Goal: Find specific page/section: Find specific page/section

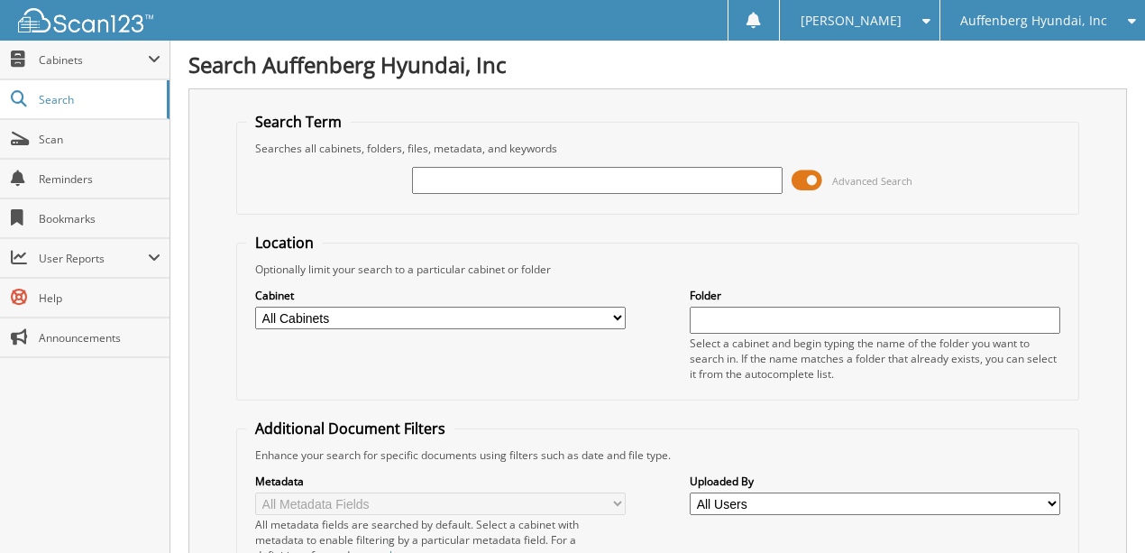
click at [466, 175] on input "text" at bounding box center [597, 180] width 370 height 27
type input "51810"
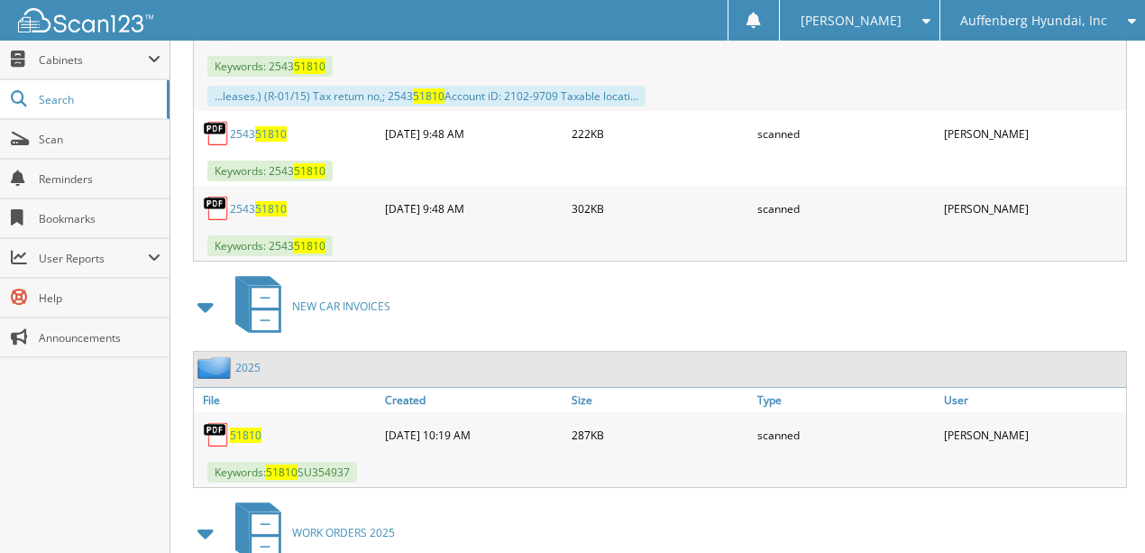
scroll to position [1021, 0]
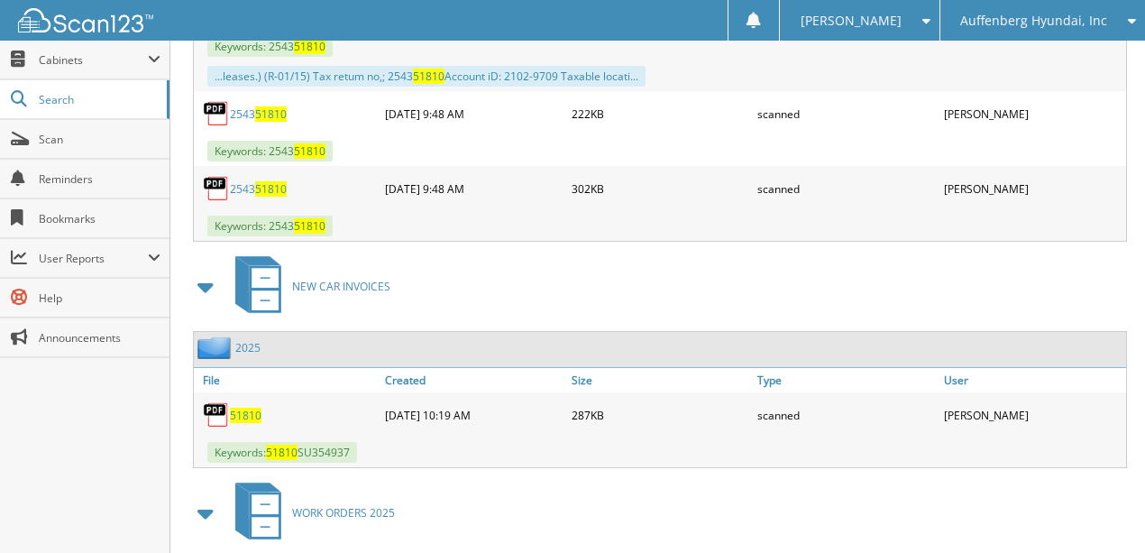
click at [243, 407] on span "51810" at bounding box center [246, 414] width 32 height 15
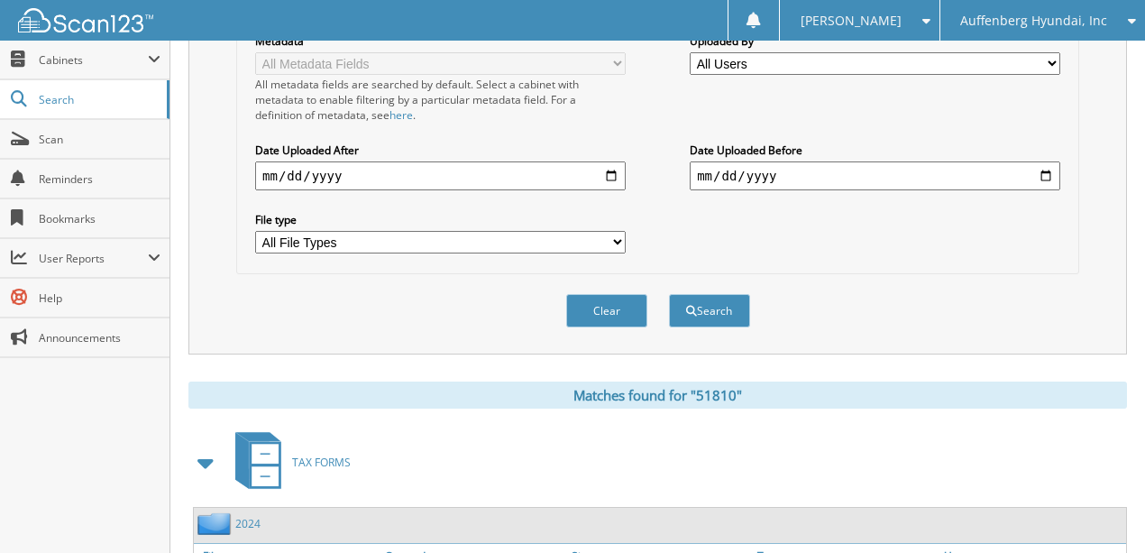
scroll to position [0, 0]
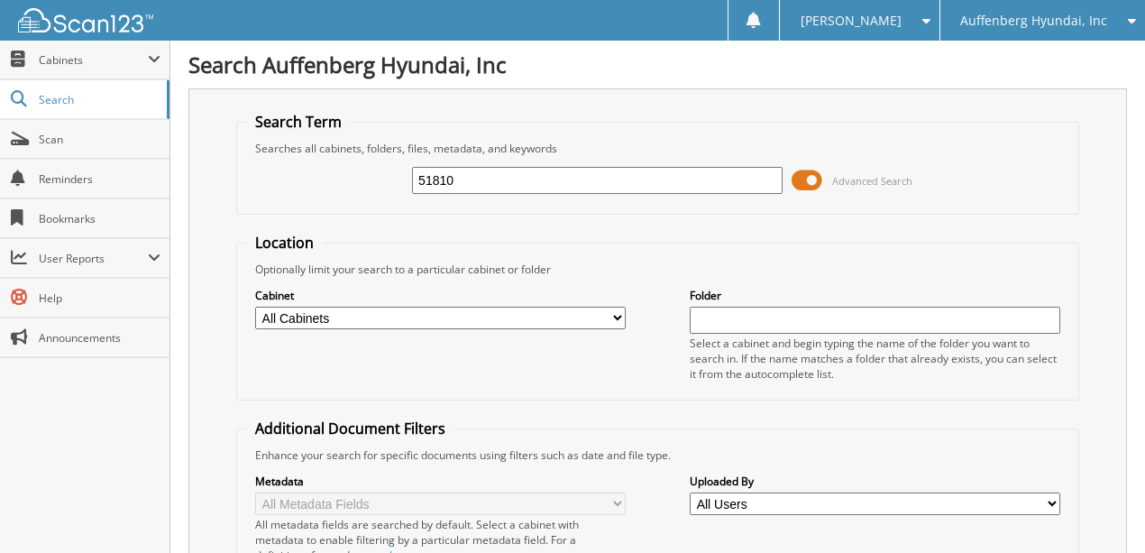
click at [454, 178] on input "51810" at bounding box center [597, 180] width 370 height 27
type input "51811"
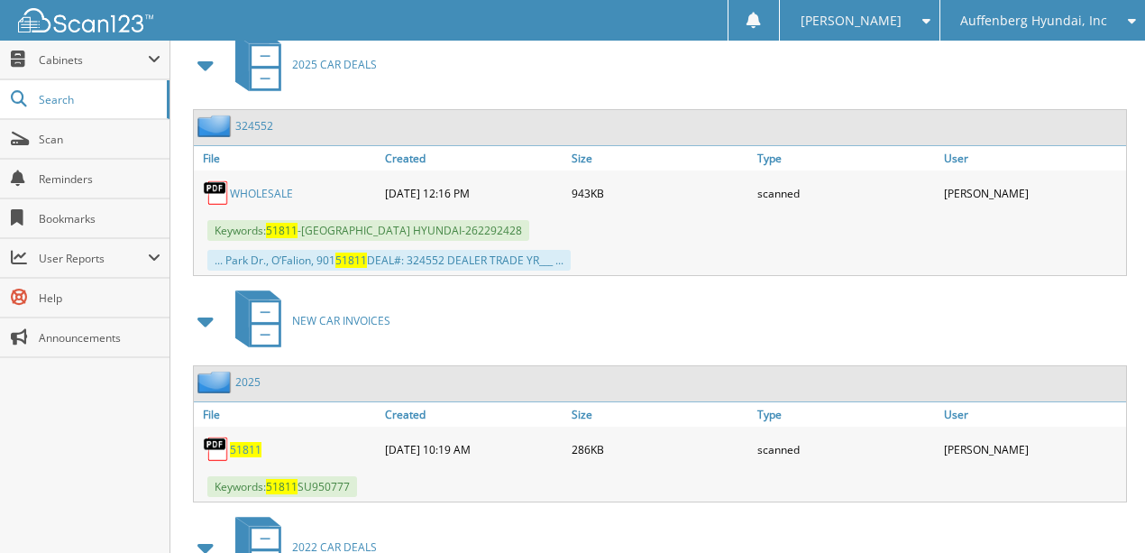
scroll to position [841, 0]
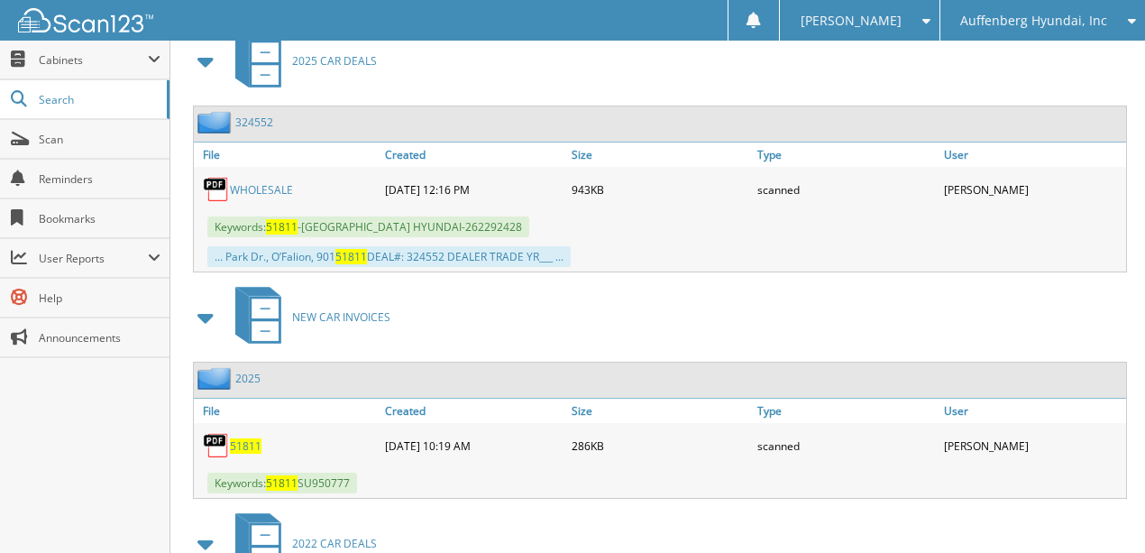
click at [251, 438] on span "51811" at bounding box center [246, 445] width 32 height 15
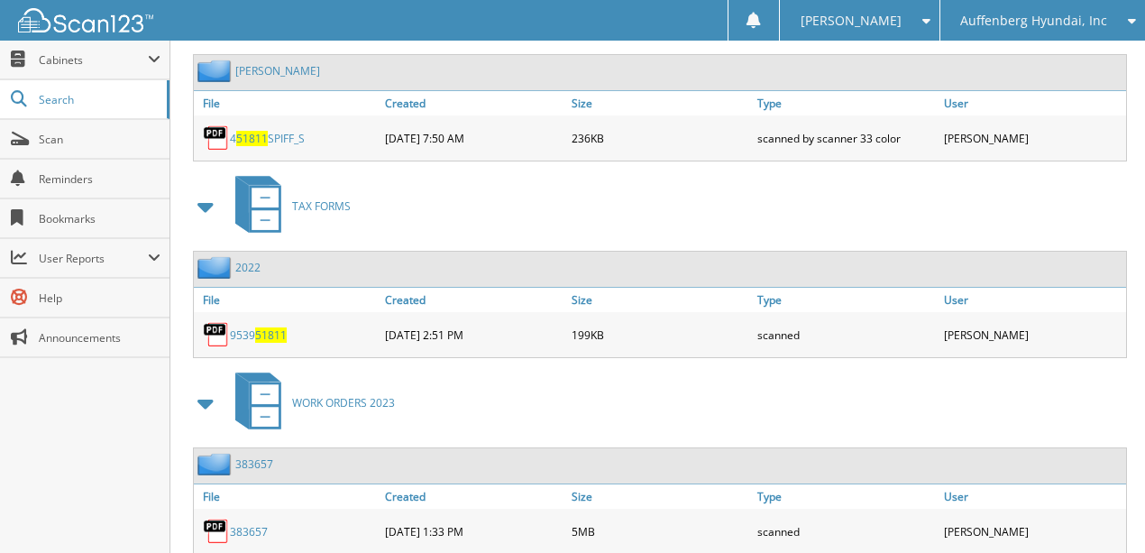
scroll to position [2275, 0]
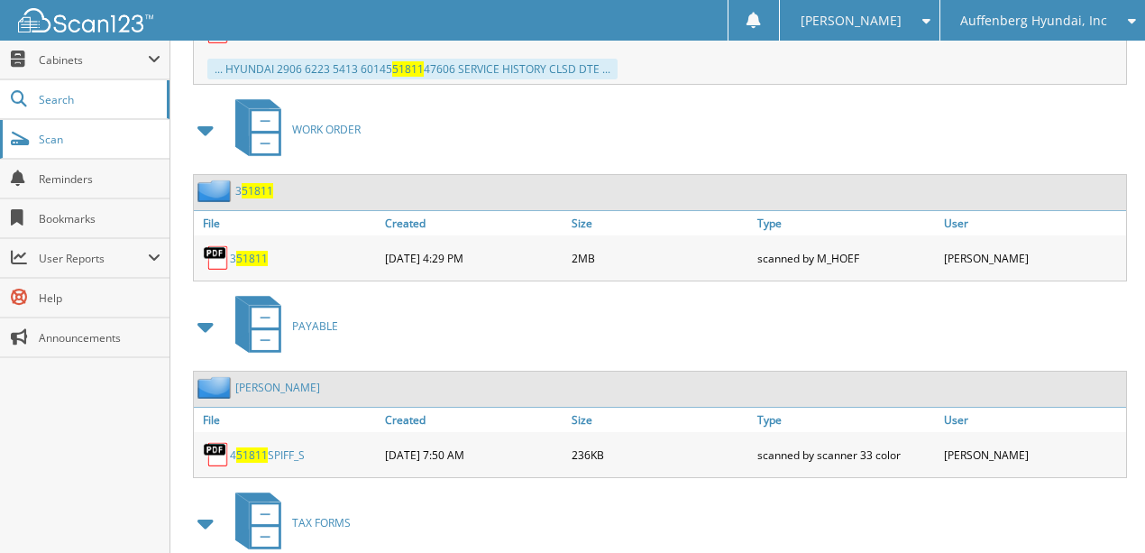
click at [75, 142] on span "Scan" at bounding box center [100, 139] width 122 height 15
